Goal: Navigation & Orientation: Find specific page/section

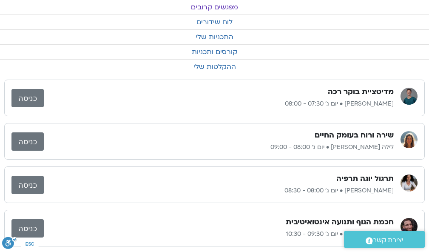
scroll to position [34, 0]
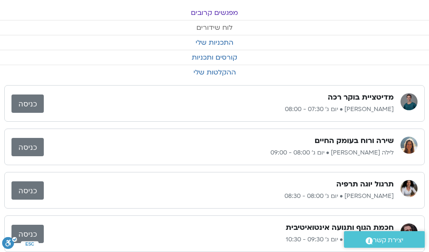
click at [232, 24] on link "לוח שידורים" at bounding box center [214, 27] width 429 height 14
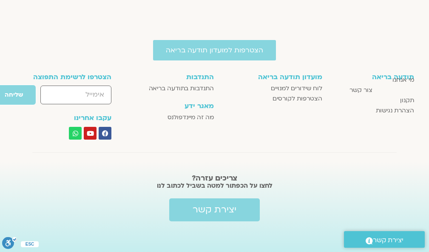
scroll to position [730, 0]
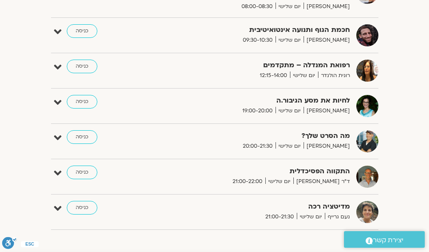
scroll to position [379, 0]
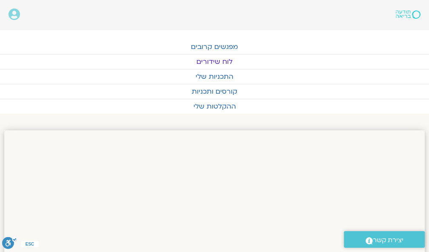
click at [319, 61] on link "לוח שידורים" at bounding box center [214, 61] width 429 height 14
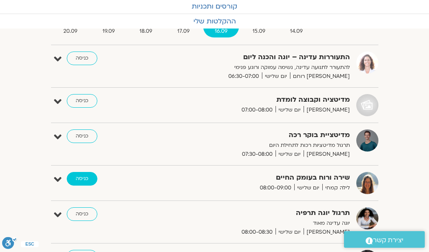
click at [87, 175] on link "כניסה" at bounding box center [82, 179] width 31 height 14
